Goal: Book appointment/travel/reservation

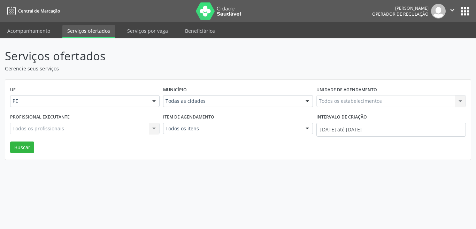
select select "7"
click at [401, 131] on input "[DATE] até [DATE]" at bounding box center [390, 130] width 149 height 14
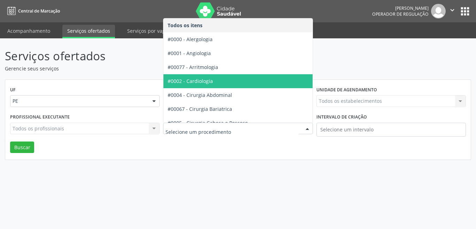
click at [201, 78] on span "#0002 - Cardiologia" at bounding box center [190, 81] width 45 height 7
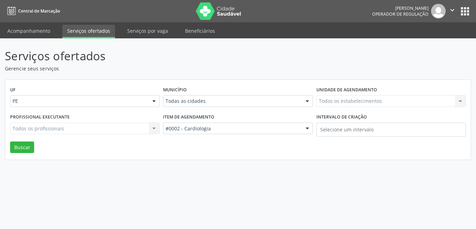
click at [323, 102] on div "Todos os estabelecimentos Todos os estabelecimentos Nenhum resultado encontrado…" at bounding box center [390, 101] width 149 height 12
click at [282, 105] on div "Todas as cidades" at bounding box center [237, 101] width 149 height 12
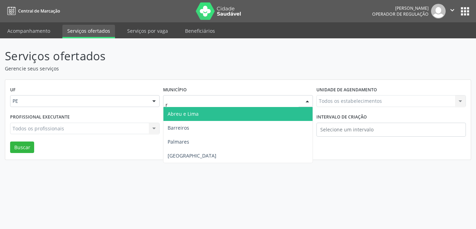
type input "re"
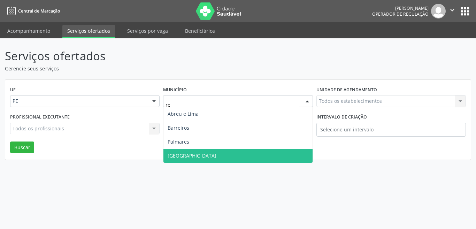
click at [175, 157] on span "[GEOGRAPHIC_DATA]" at bounding box center [192, 155] width 49 height 7
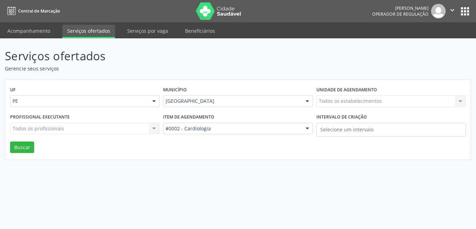
click at [343, 98] on div "Todos os estabelecimentos Todos os estabelecimentos Nenhum resultado encontrado…" at bounding box center [390, 101] width 149 height 12
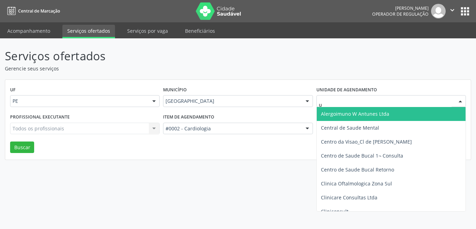
type input "us"
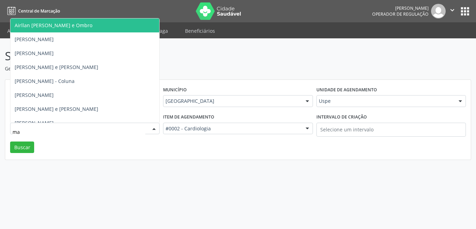
type input "m"
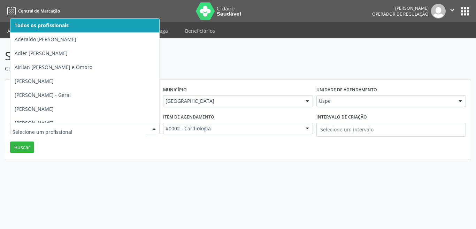
type input "e"
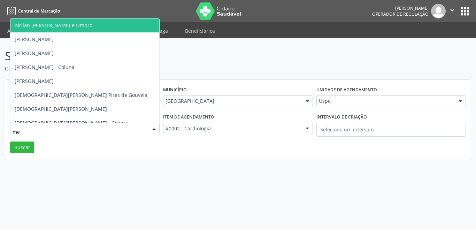
type input "men"
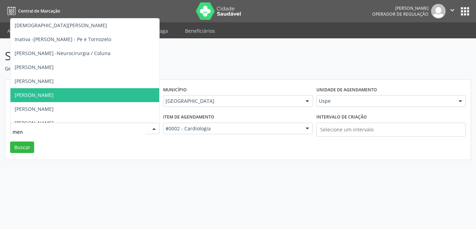
click at [37, 97] on span "[PERSON_NAME]" at bounding box center [34, 95] width 39 height 7
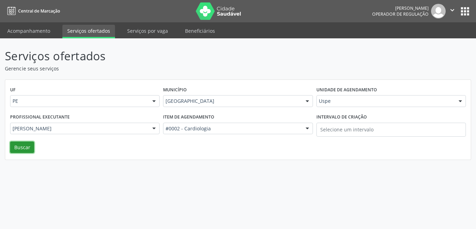
click at [21, 146] on button "Buscar" at bounding box center [22, 147] width 24 height 12
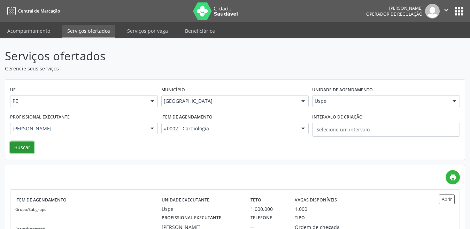
click at [22, 144] on button "Buscar" at bounding box center [22, 147] width 24 height 12
click at [348, 207] on div "1.000" at bounding box center [323, 208] width 57 height 7
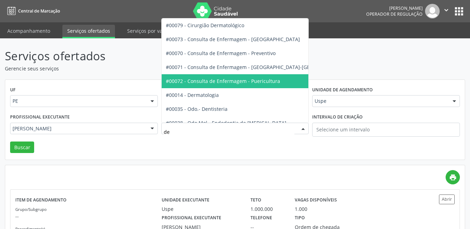
type input "der"
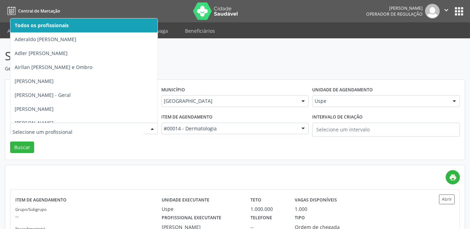
click at [34, 28] on span "Todos os profissionais" at bounding box center [42, 25] width 54 height 7
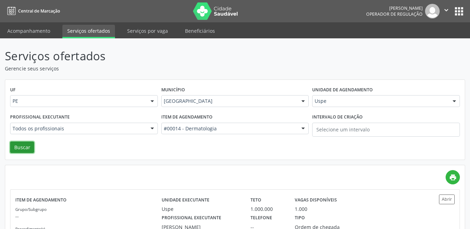
click at [21, 148] on button "Buscar" at bounding box center [22, 147] width 24 height 12
click at [301, 207] on div "266" at bounding box center [299, 208] width 8 height 7
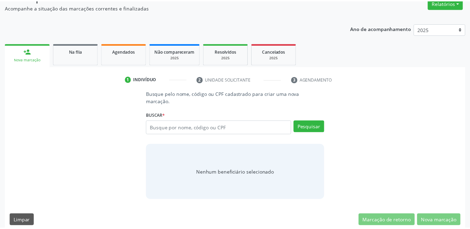
scroll to position [61, 0]
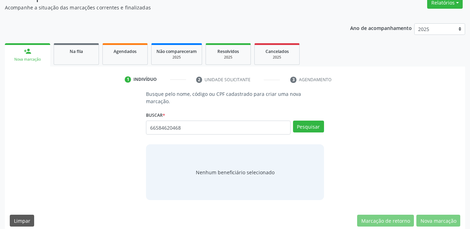
type input "66584620468"
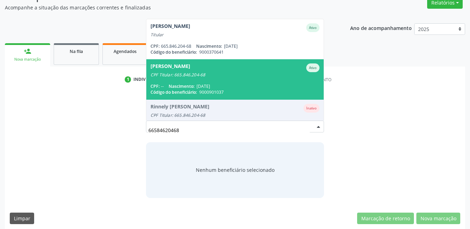
click at [251, 72] on div "CPF Titular: 665.846.204-68" at bounding box center [235, 75] width 169 height 6
click at [251, 70] on div "1 Indivíduo 2 Unidade solicitante 3 Agendamento Busque pelo nome, código ou CPF…" at bounding box center [235, 148] width 460 height 162
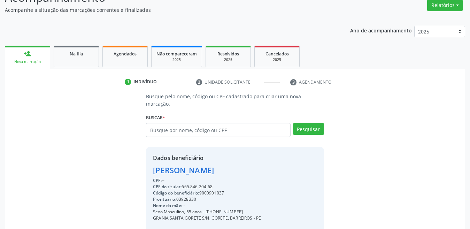
scroll to position [139, 0]
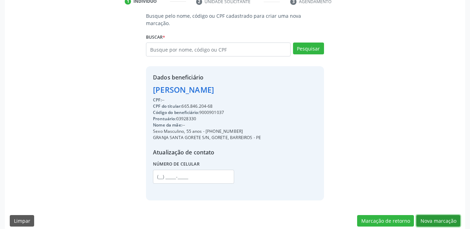
click at [430, 215] on button "Nova marcação" at bounding box center [438, 221] width 44 height 12
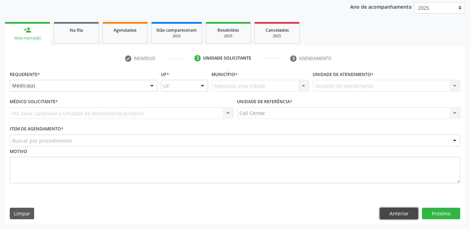
click at [406, 213] on button "Anterior" at bounding box center [399, 214] width 38 height 12
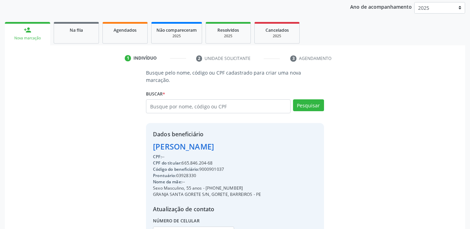
drag, startPoint x: 205, startPoint y: 179, endPoint x: 241, endPoint y: 178, distance: 35.6
click at [241, 185] on div "Sexo Masculino, 55 anos - (81) 98112-1269" at bounding box center [207, 188] width 108 height 6
copy div "(81) 98112-1269"
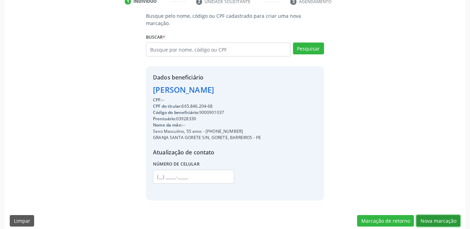
click at [438, 215] on button "Nova marcação" at bounding box center [438, 221] width 44 height 12
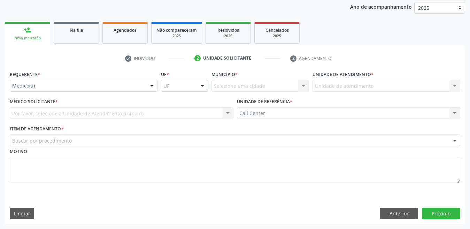
scroll to position [82, 0]
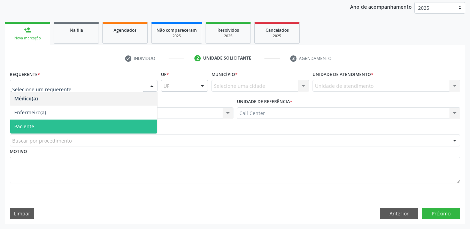
click at [83, 120] on span "Paciente" at bounding box center [83, 127] width 147 height 14
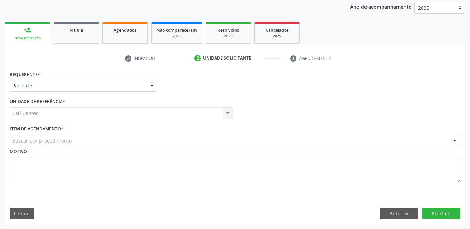
click at [78, 140] on div "Buscar por procedimento" at bounding box center [235, 140] width 450 height 12
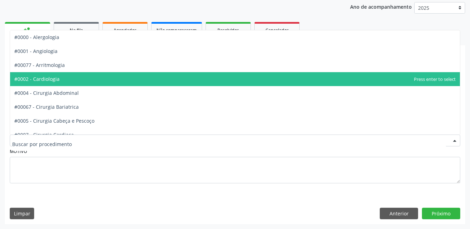
click at [47, 81] on span "#0002 - Cardiologia" at bounding box center [36, 79] width 45 height 7
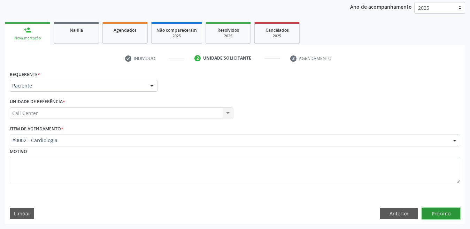
click at [429, 216] on button "Próximo" at bounding box center [441, 214] width 38 height 12
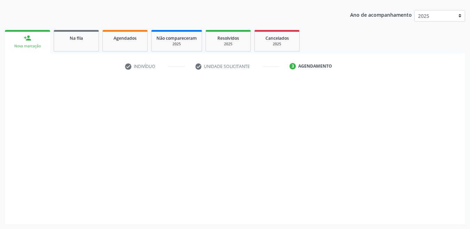
scroll to position [74, 0]
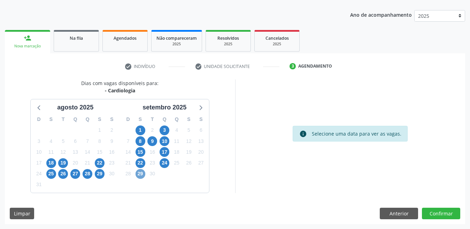
click at [141, 174] on span "29" at bounding box center [141, 174] width 10 height 10
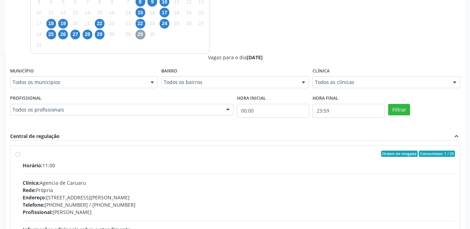
scroll to position [241, 0]
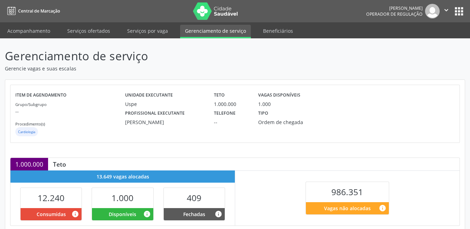
scroll to position [111, 0]
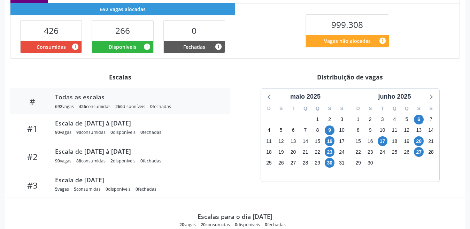
scroll to position [181, 0]
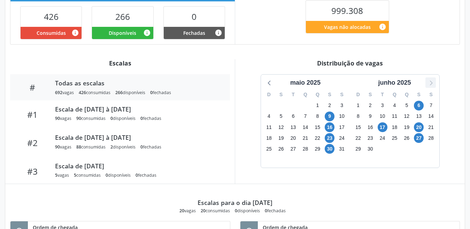
click at [429, 84] on icon at bounding box center [430, 82] width 9 height 9
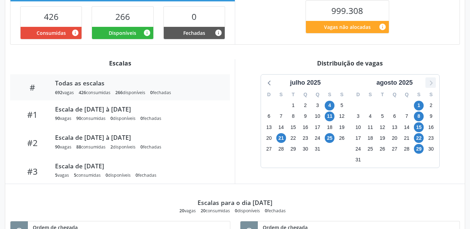
click at [429, 84] on icon at bounding box center [430, 82] width 9 height 9
click at [329, 139] on span "26" at bounding box center [330, 138] width 10 height 10
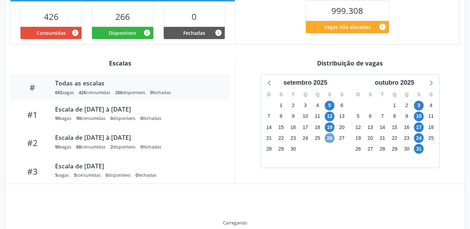
click at [329, 139] on span "26" at bounding box center [330, 138] width 10 height 10
